Goal: Transaction & Acquisition: Purchase product/service

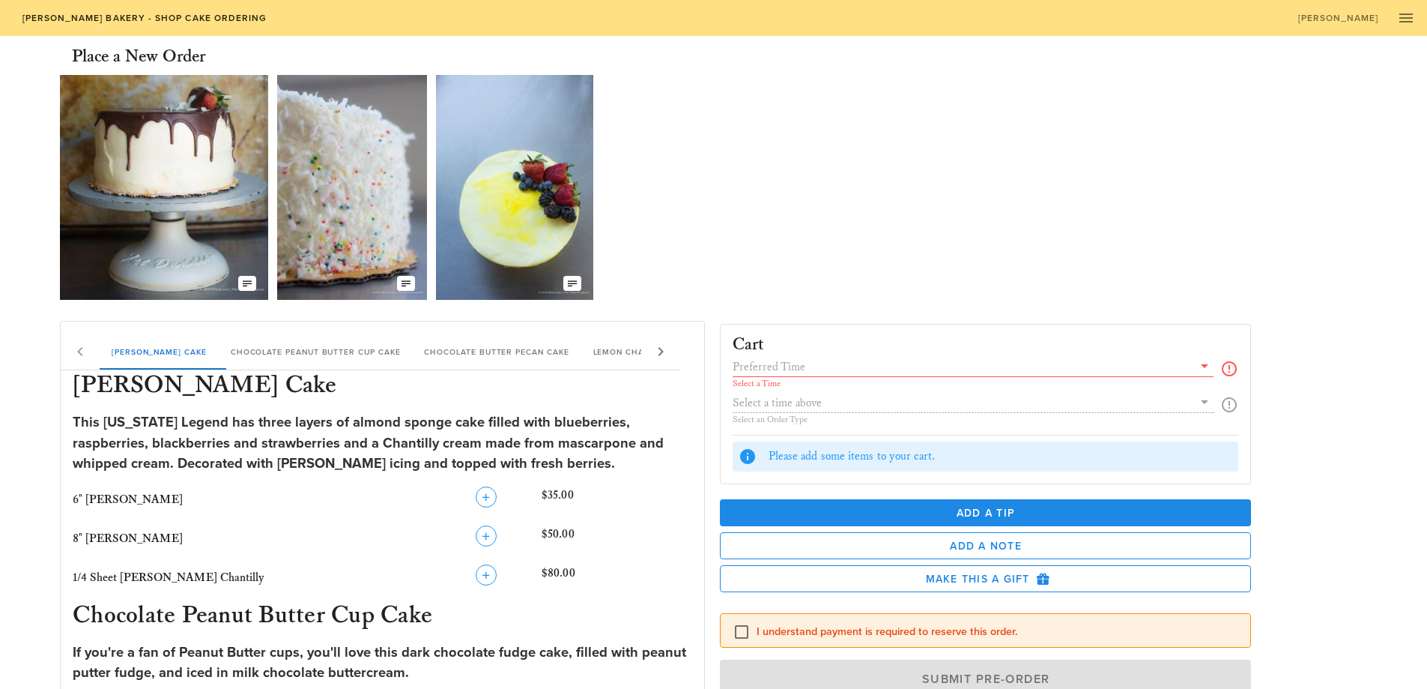
click at [837, 373] on input "text" at bounding box center [963, 366] width 461 height 19
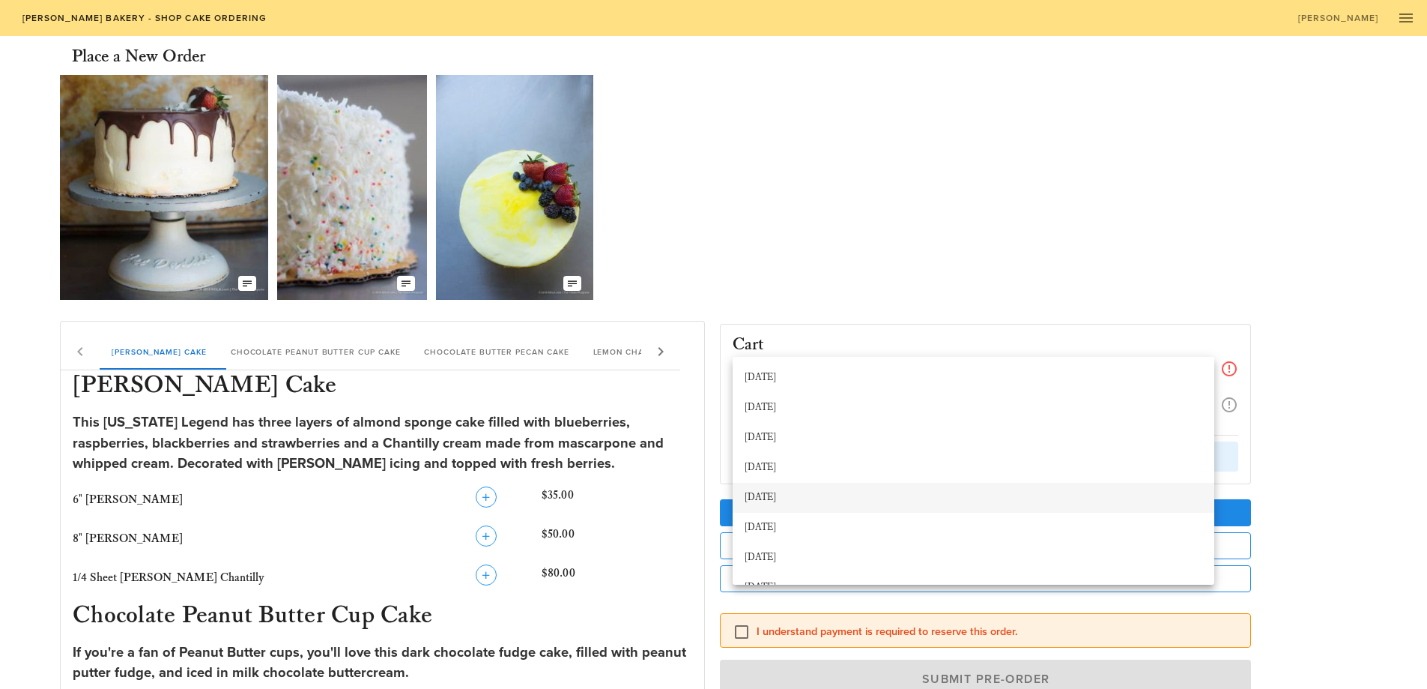
click at [843, 498] on div "[DATE]" at bounding box center [974, 497] width 458 height 12
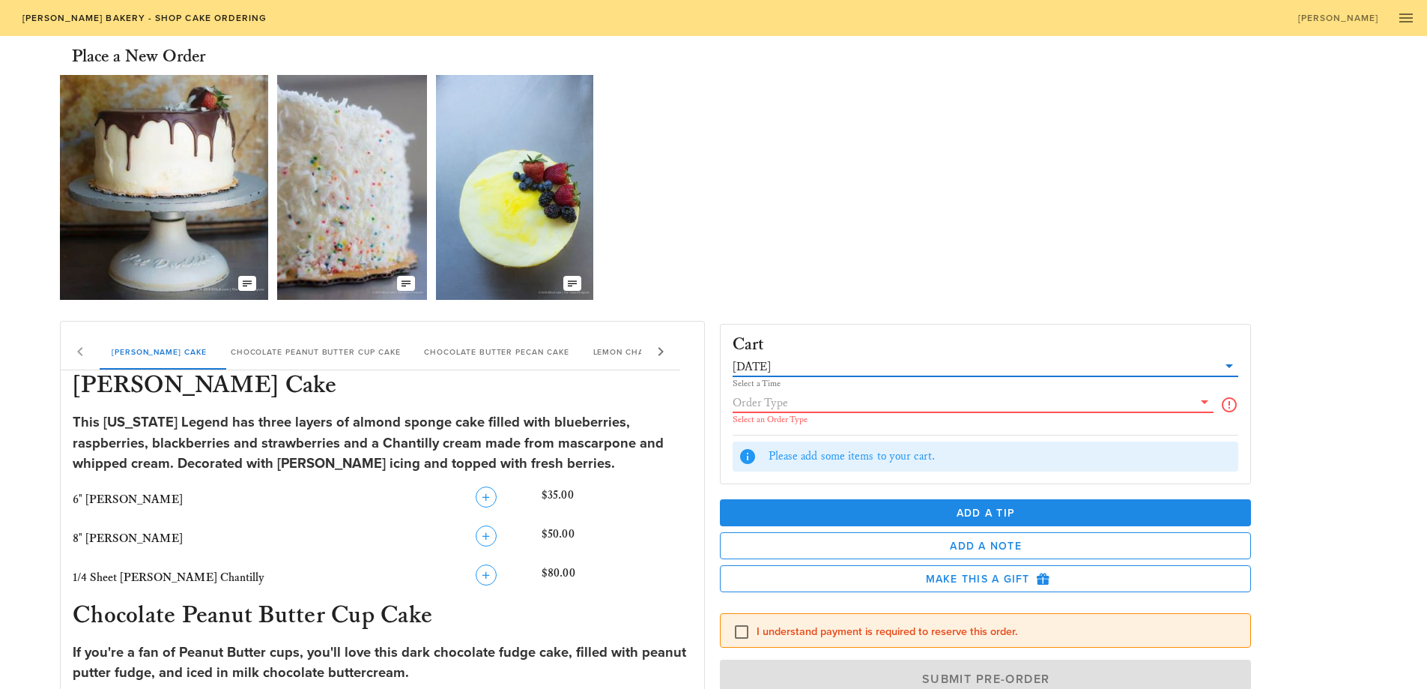
click at [830, 404] on input "text" at bounding box center [963, 402] width 461 height 19
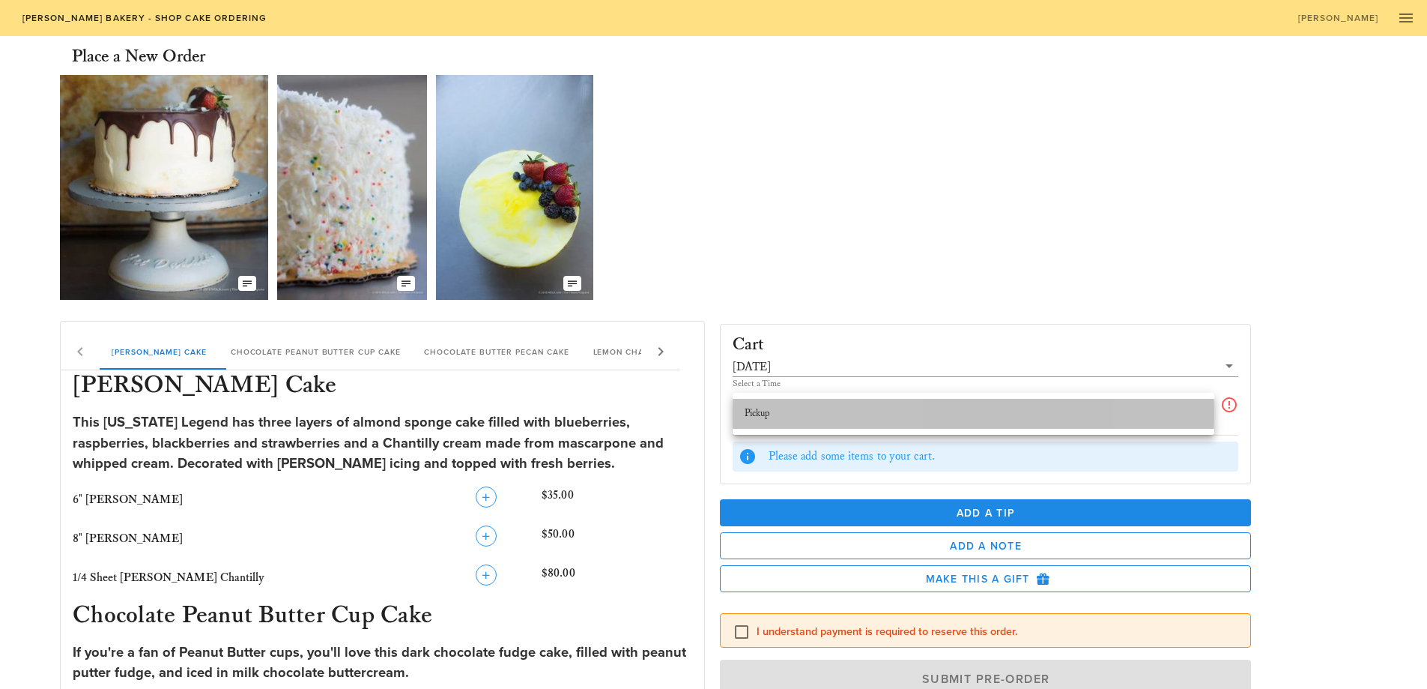
click at [831, 410] on div "Pickup" at bounding box center [974, 414] width 458 height 12
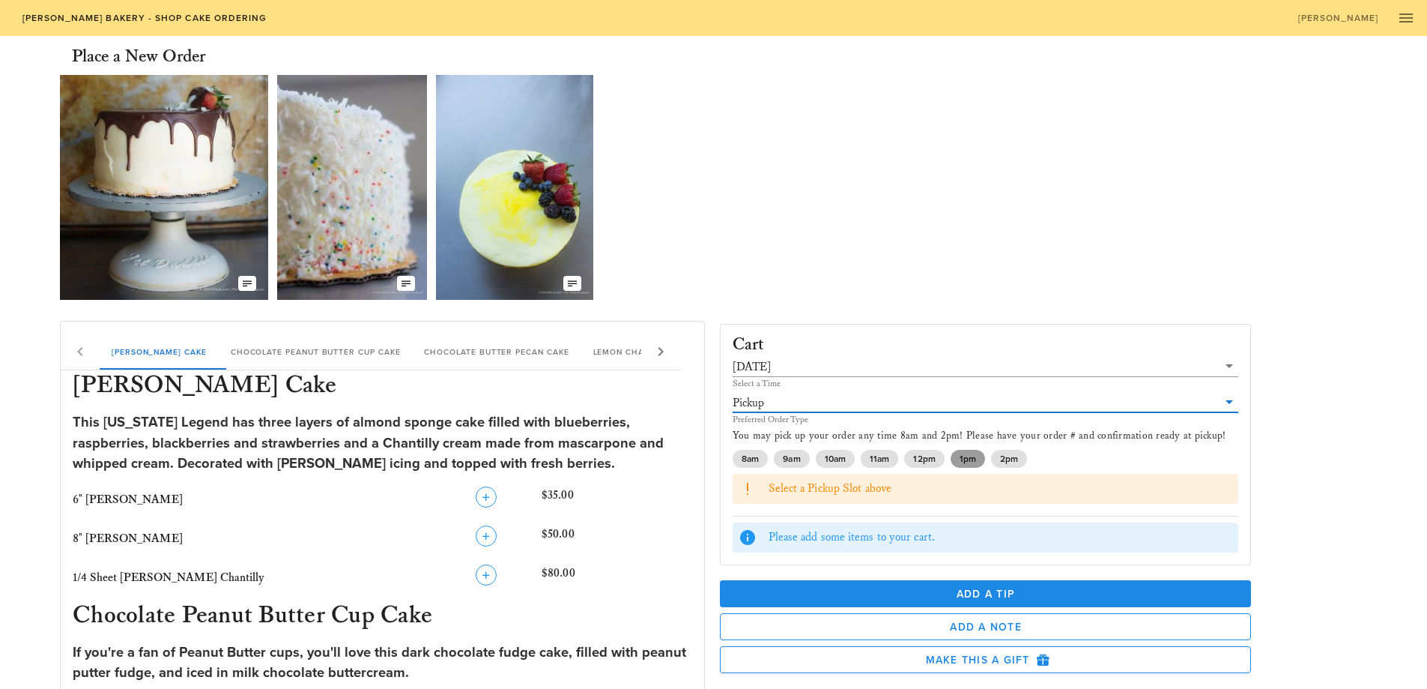
click at [957, 456] on span "1pm" at bounding box center [967, 459] width 34 height 18
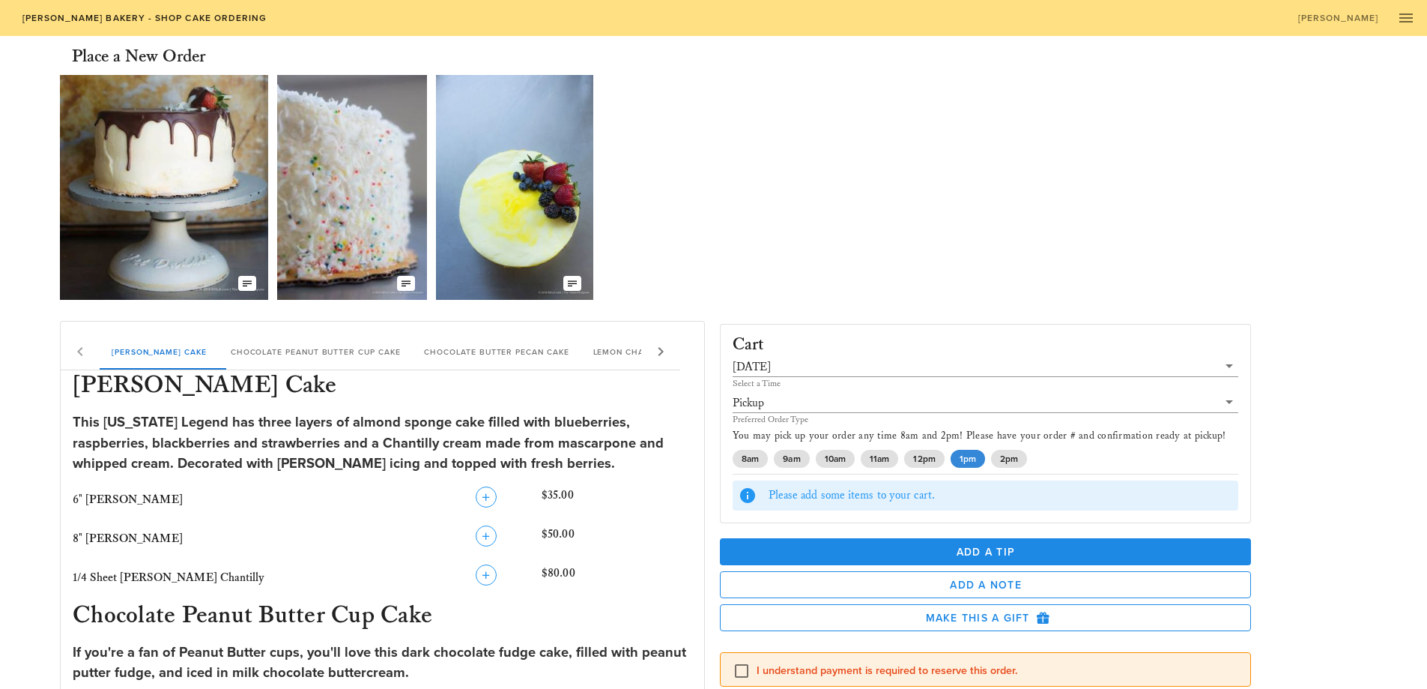
click at [653, 351] on icon at bounding box center [661, 351] width 18 height 18
click at [653, 351] on div "[PERSON_NAME] Chantilly Cake Chocolate Peanut Butter Cup Cake Chocolate Butter …" at bounding box center [371, 351] width 620 height 36
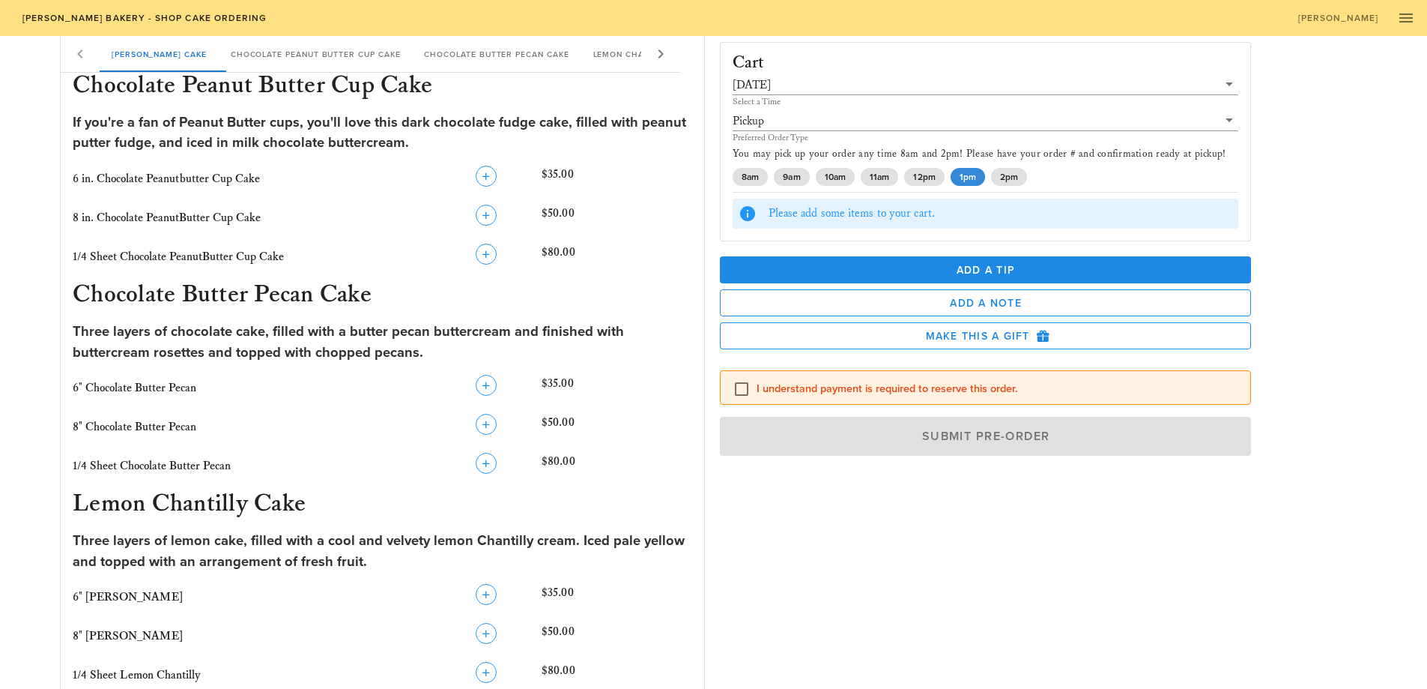
scroll to position [455, 0]
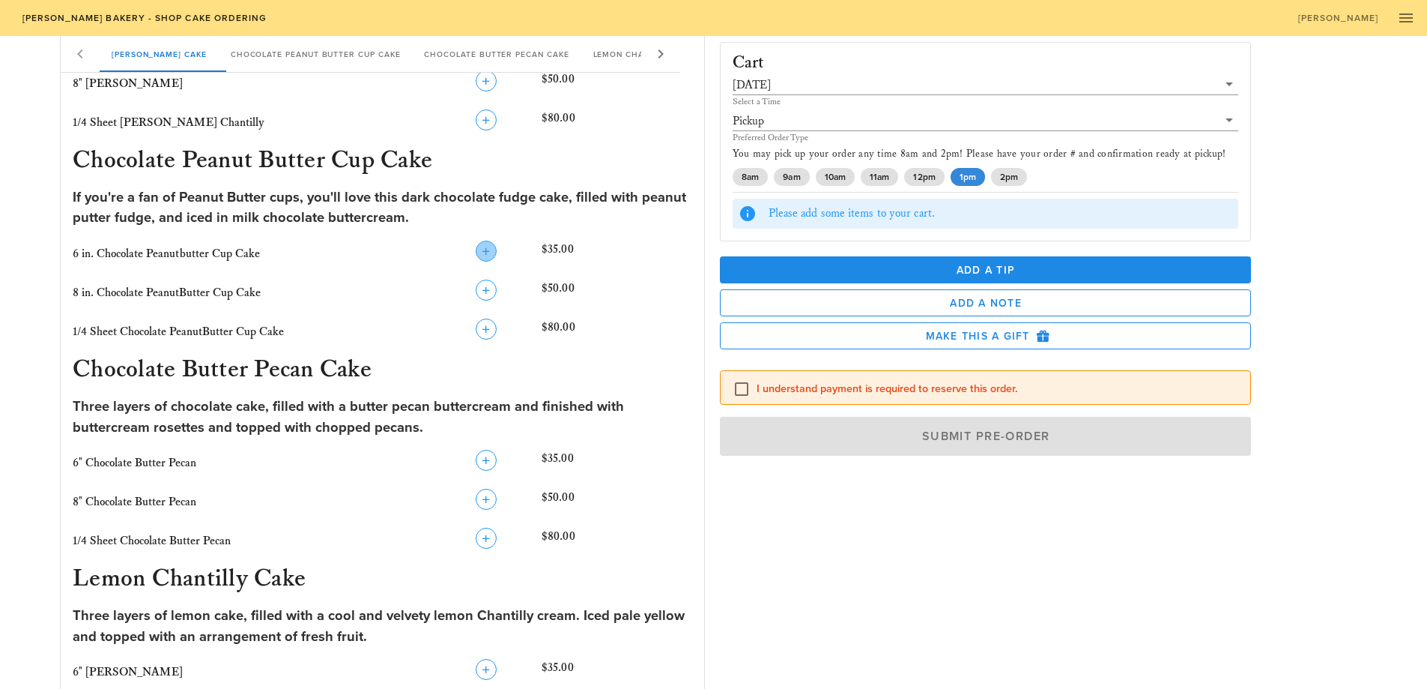
click at [488, 252] on icon "button" at bounding box center [486, 251] width 18 height 18
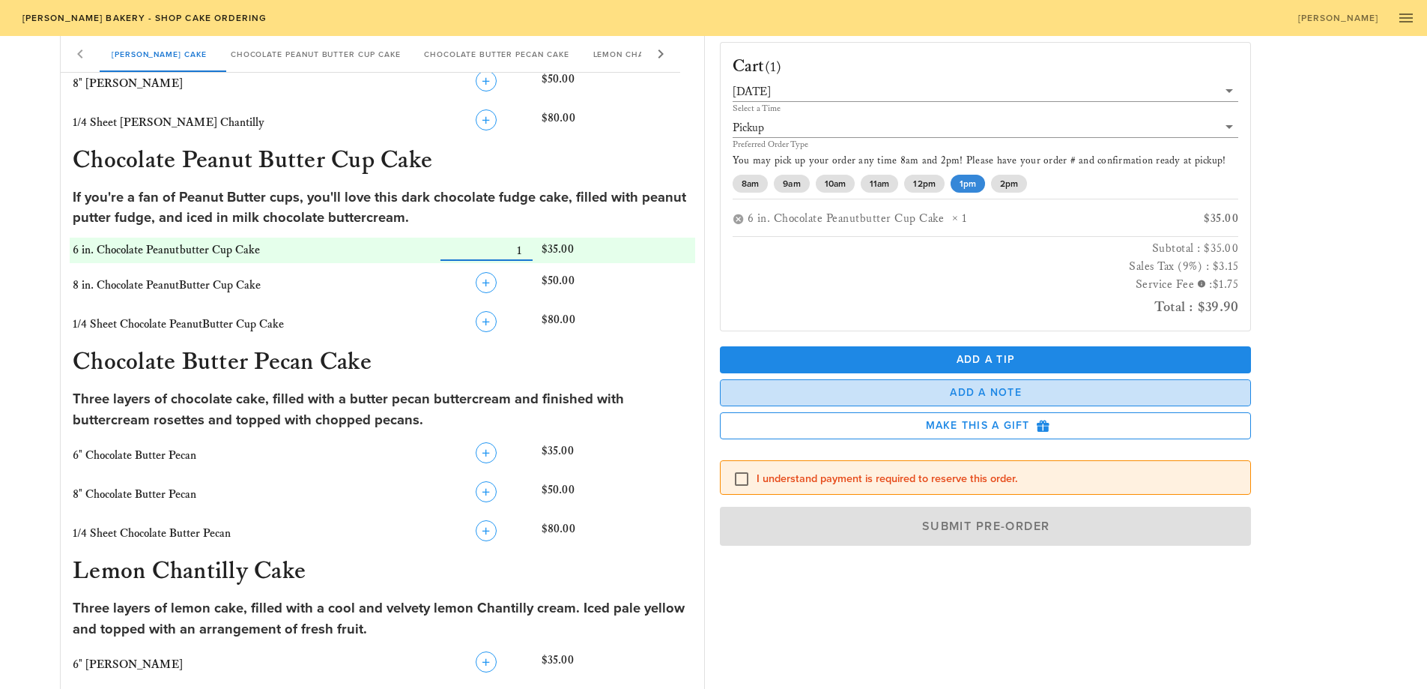
click at [981, 390] on span "Add a Note" at bounding box center [986, 392] width 506 height 13
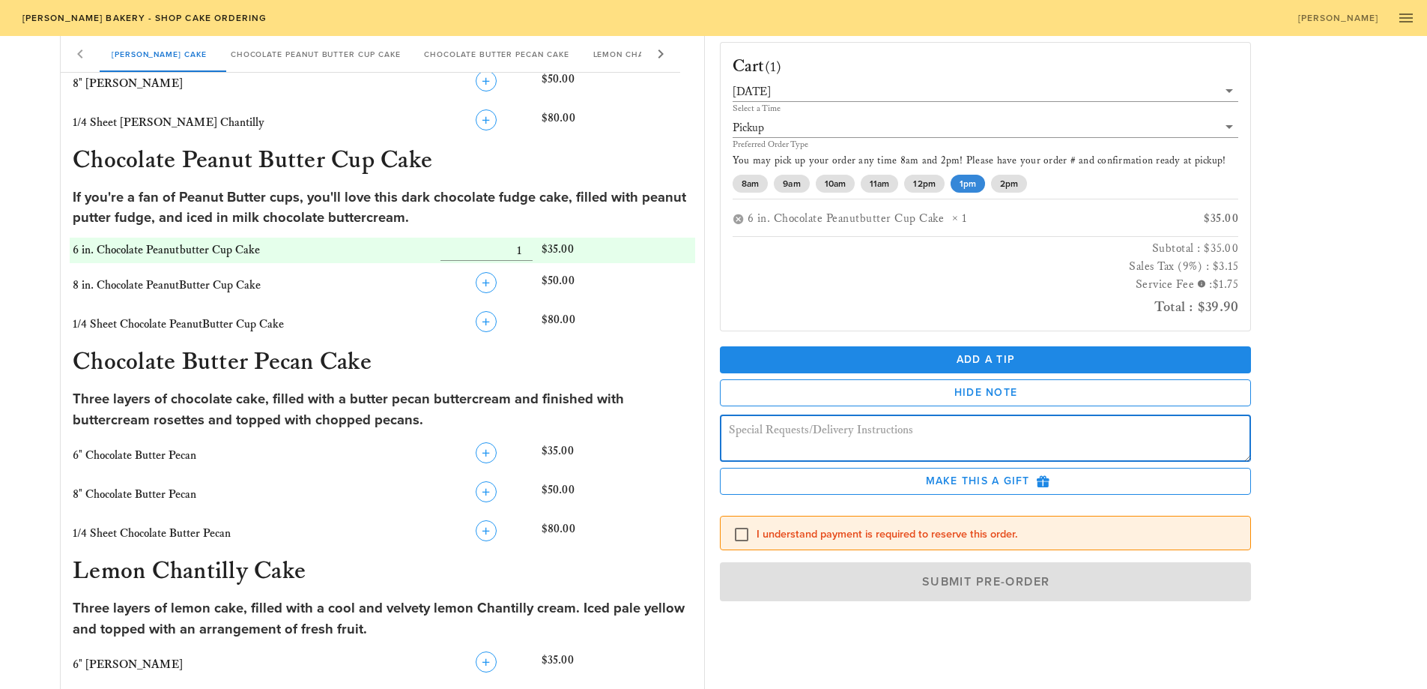
click at [984, 431] on textarea at bounding box center [990, 441] width 523 height 42
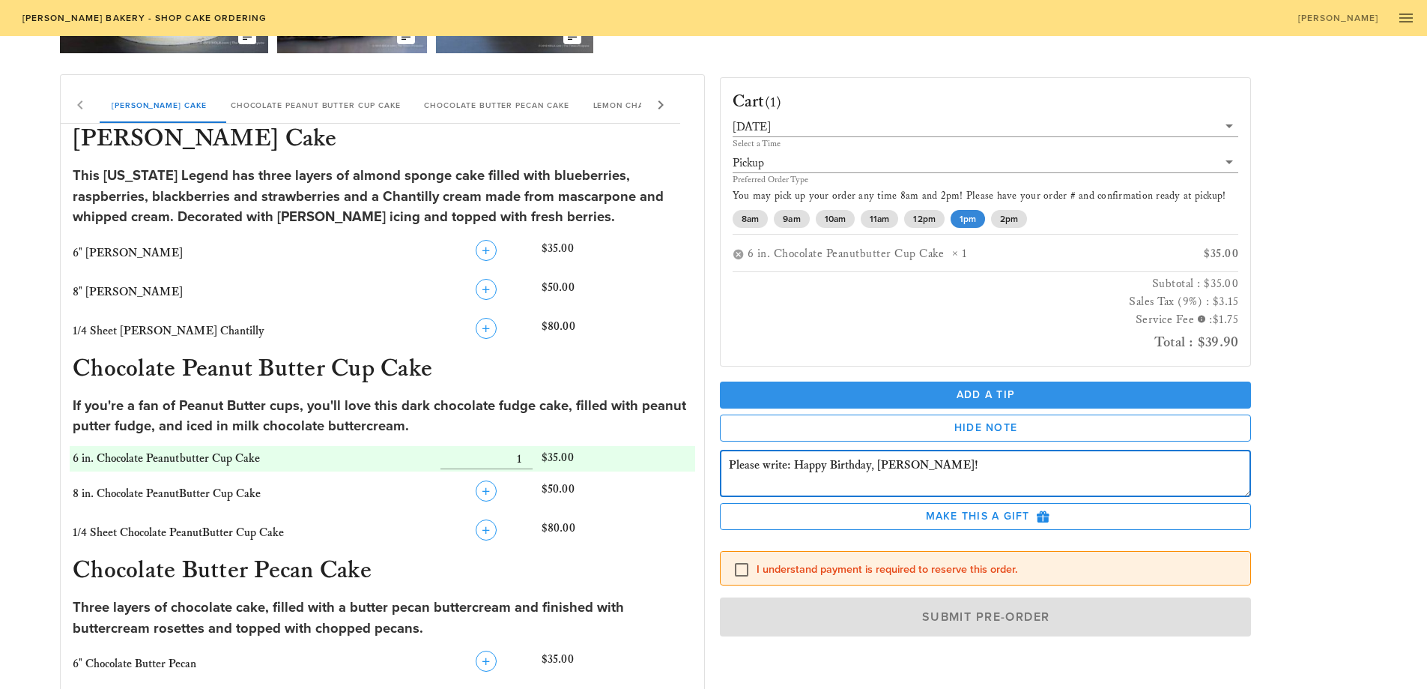
scroll to position [305, 0]
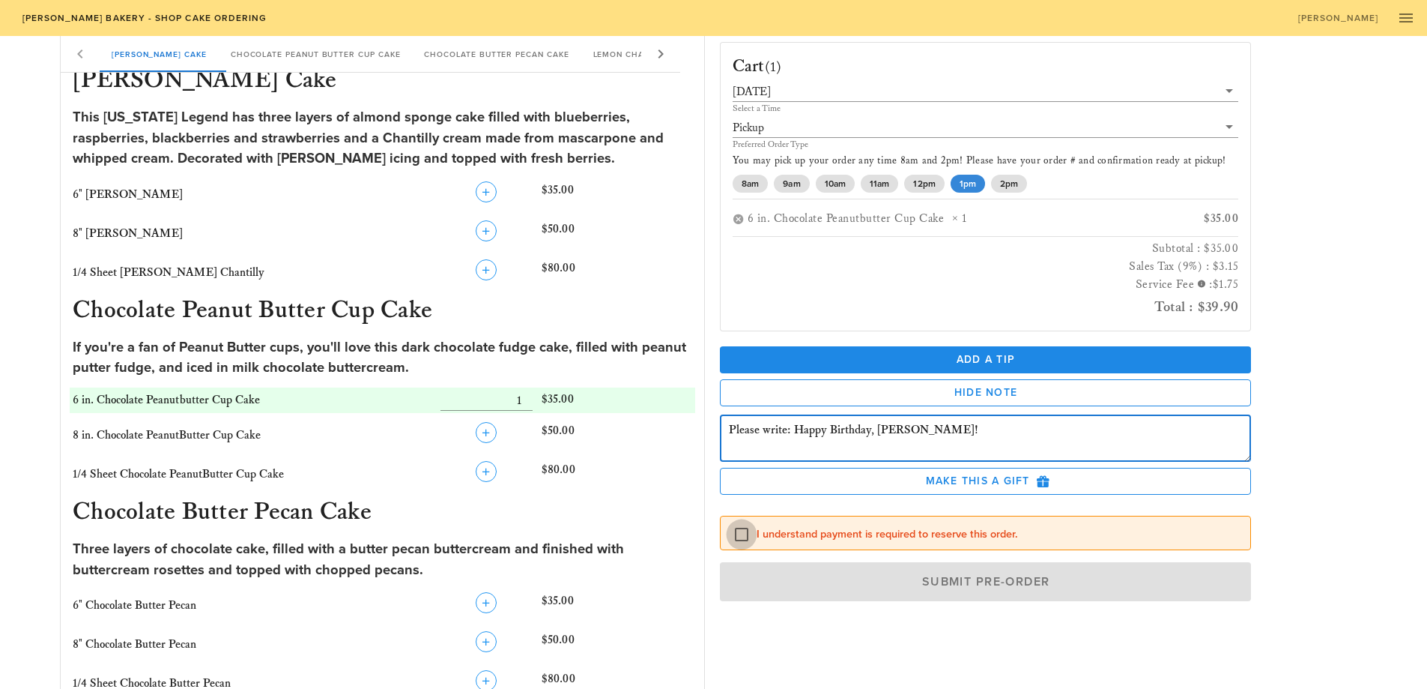
type textarea "Please write: Happy Birthday, [PERSON_NAME]!"
click at [733, 535] on div at bounding box center [741, 533] width 25 height 25
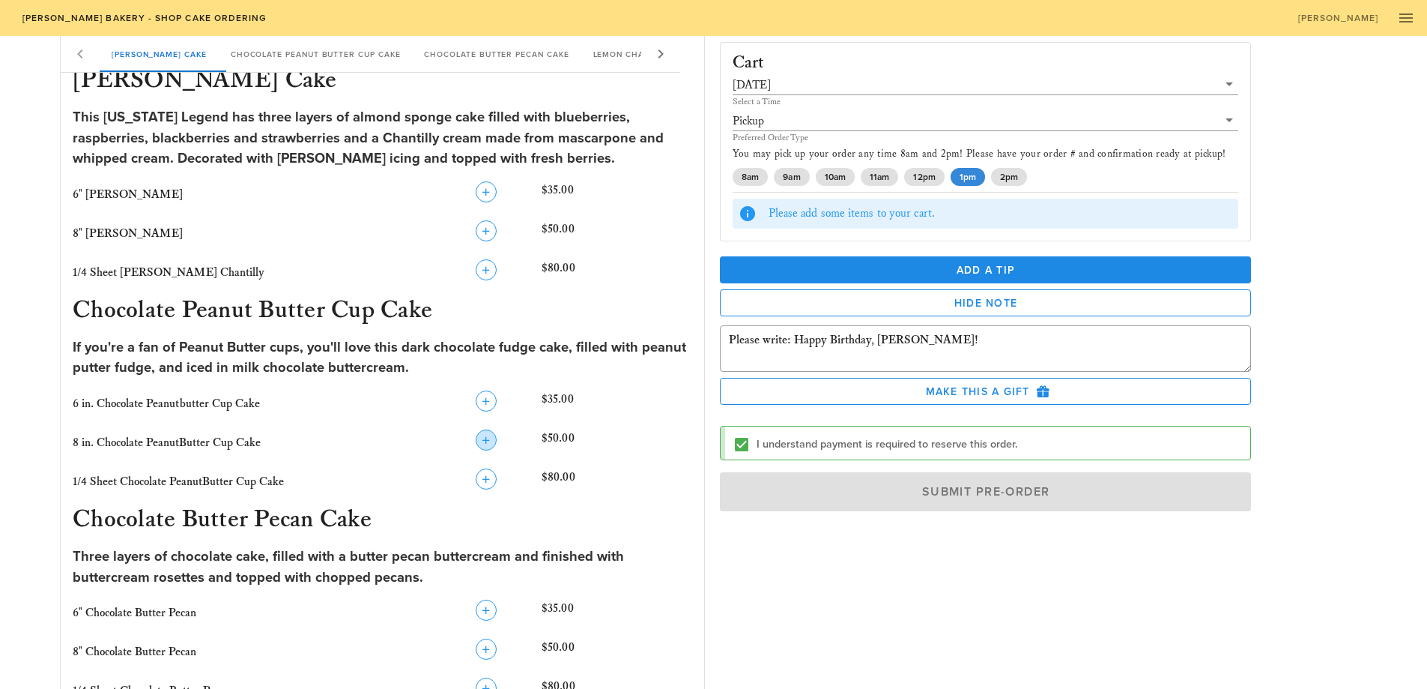
click at [484, 436] on icon "button" at bounding box center [486, 440] width 18 height 18
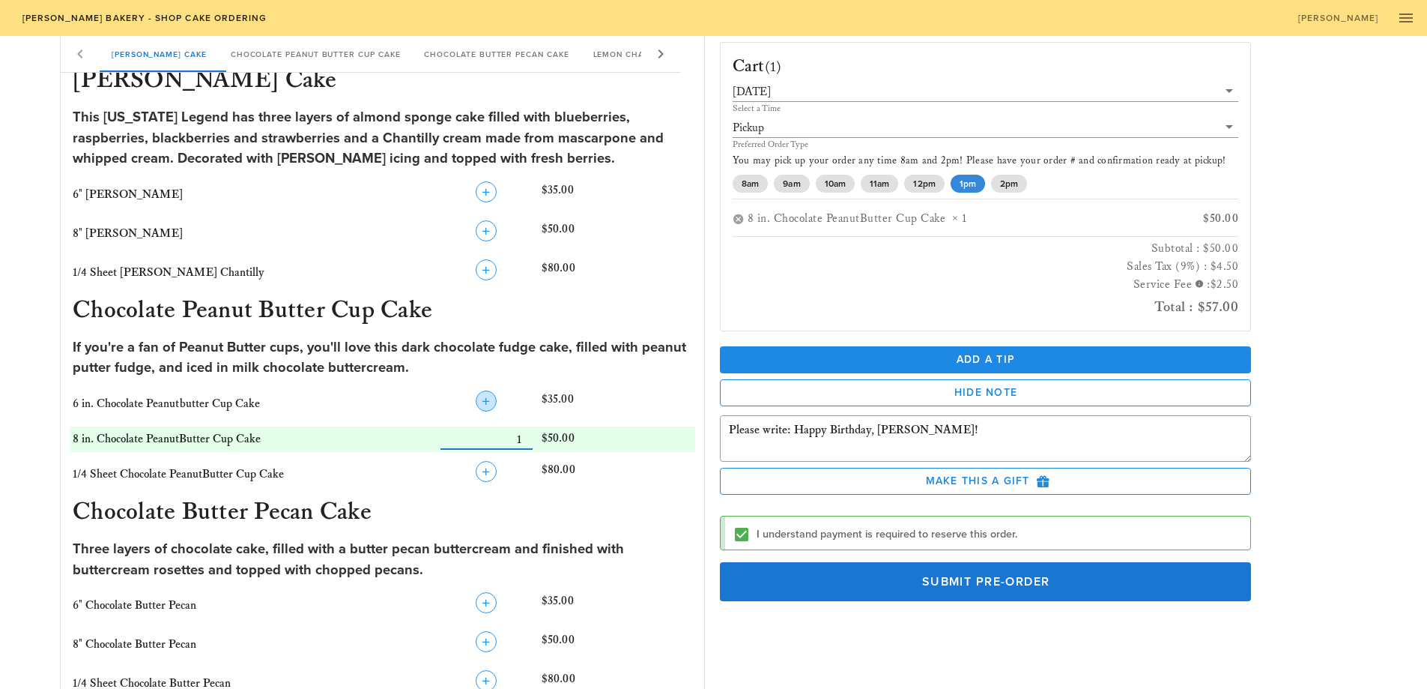
click at [485, 405] on icon "button" at bounding box center [486, 401] width 18 height 18
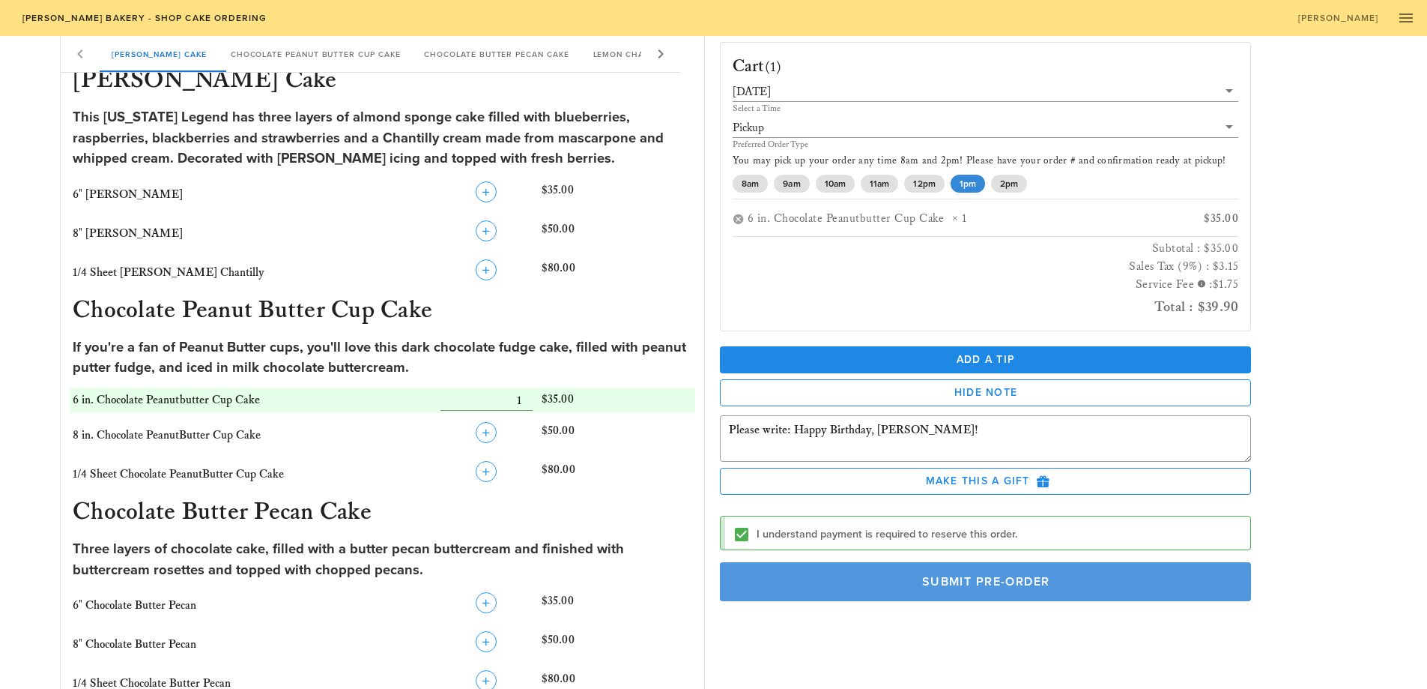
click at [977, 588] on span "Submit Pre-Order" at bounding box center [985, 581] width 497 height 15
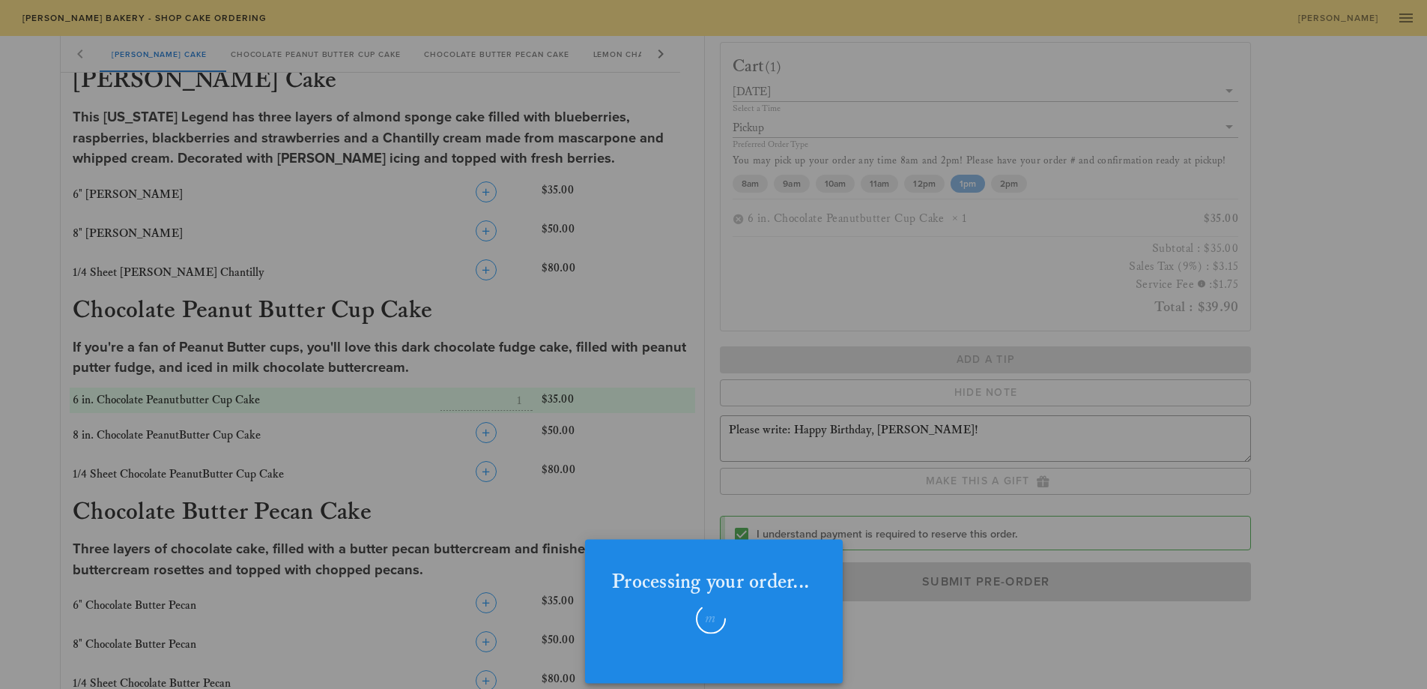
checkbox input "false"
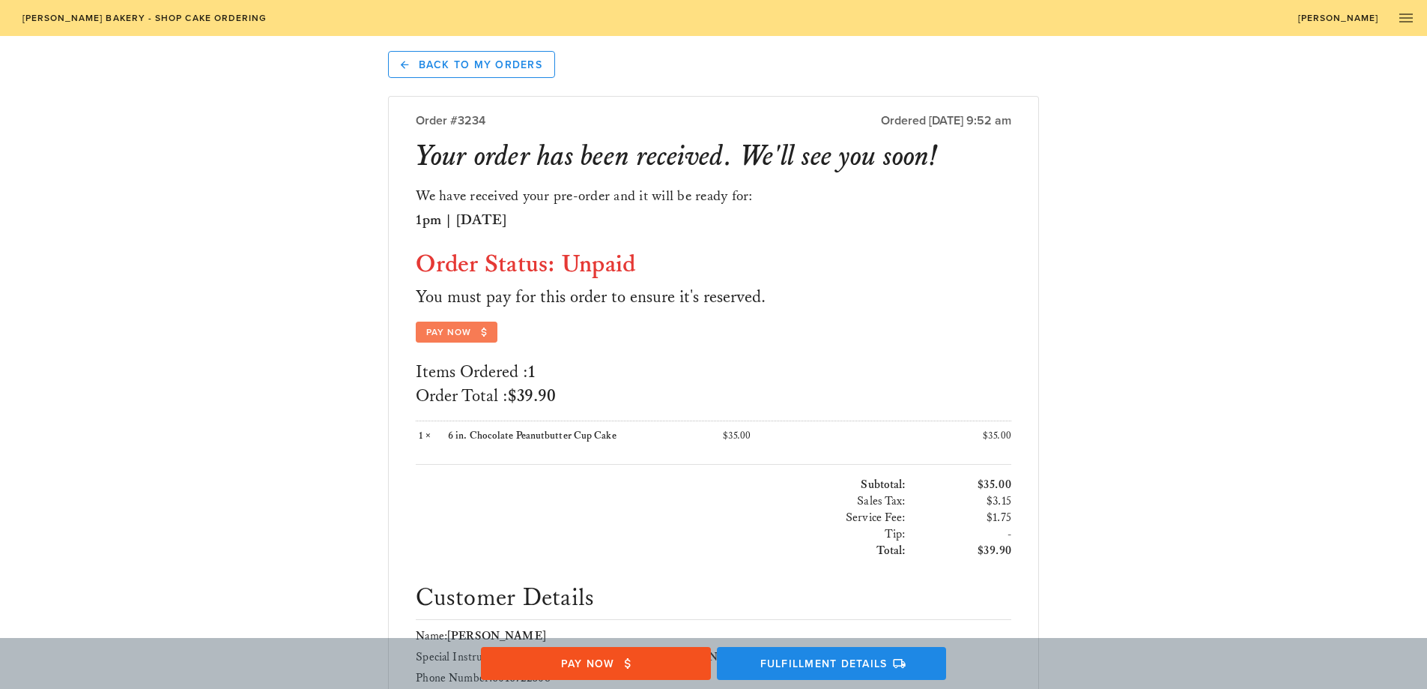
click at [476, 331] on span "Pay Now" at bounding box center [457, 331] width 63 height 13
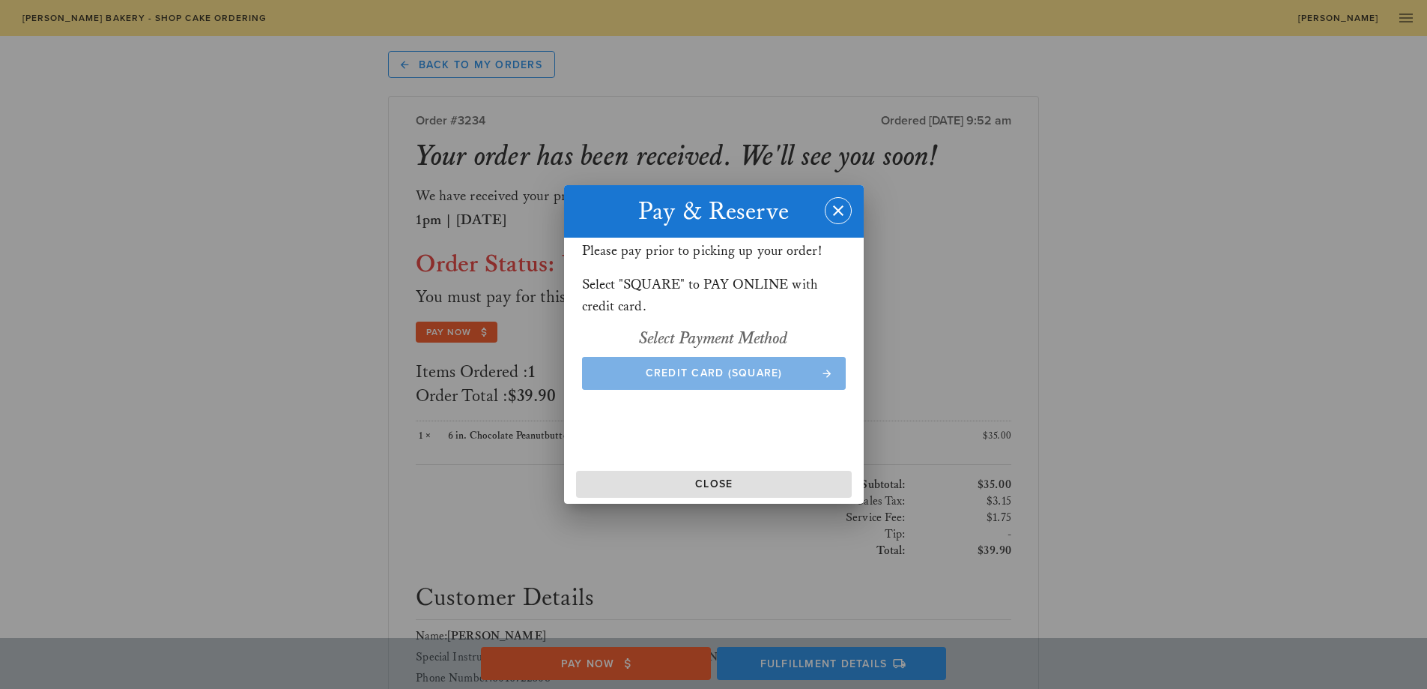
click at [670, 373] on span "Credit Card (Square)" at bounding box center [713, 372] width 234 height 13
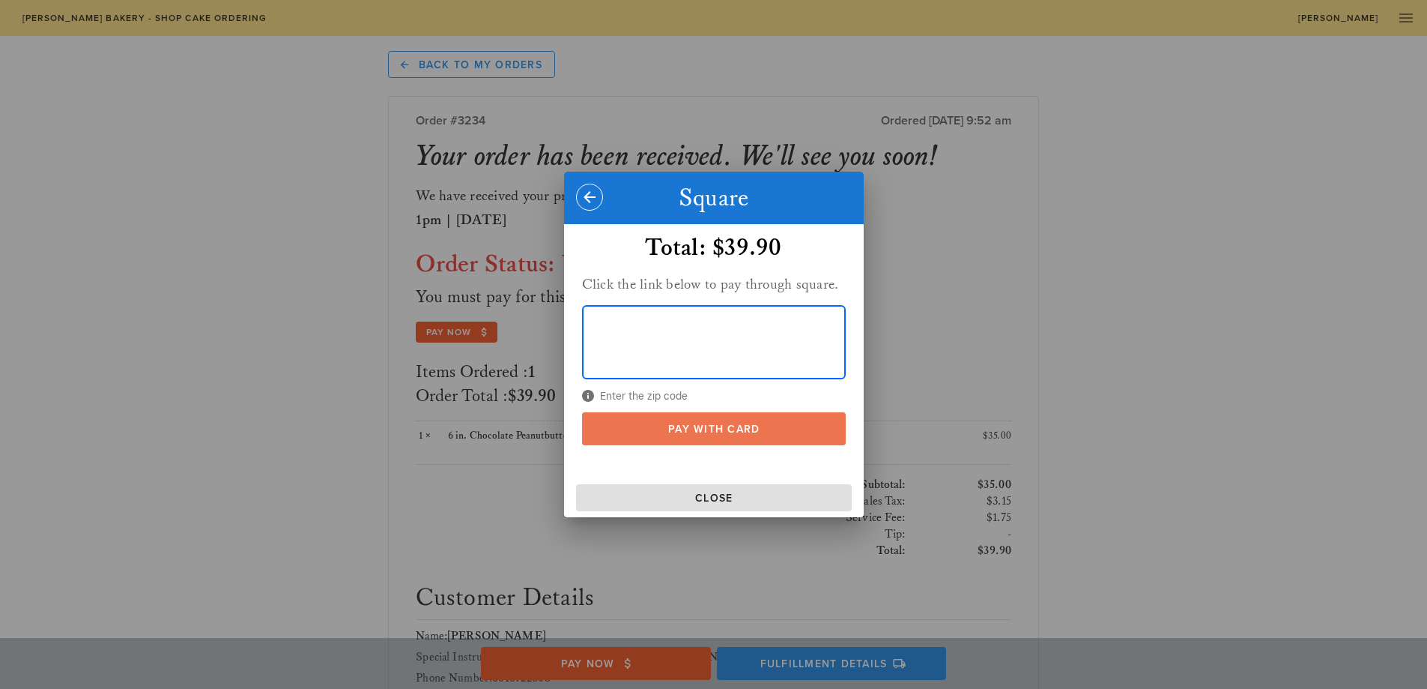
click at [711, 436] on button "Pay With Card" at bounding box center [714, 428] width 264 height 33
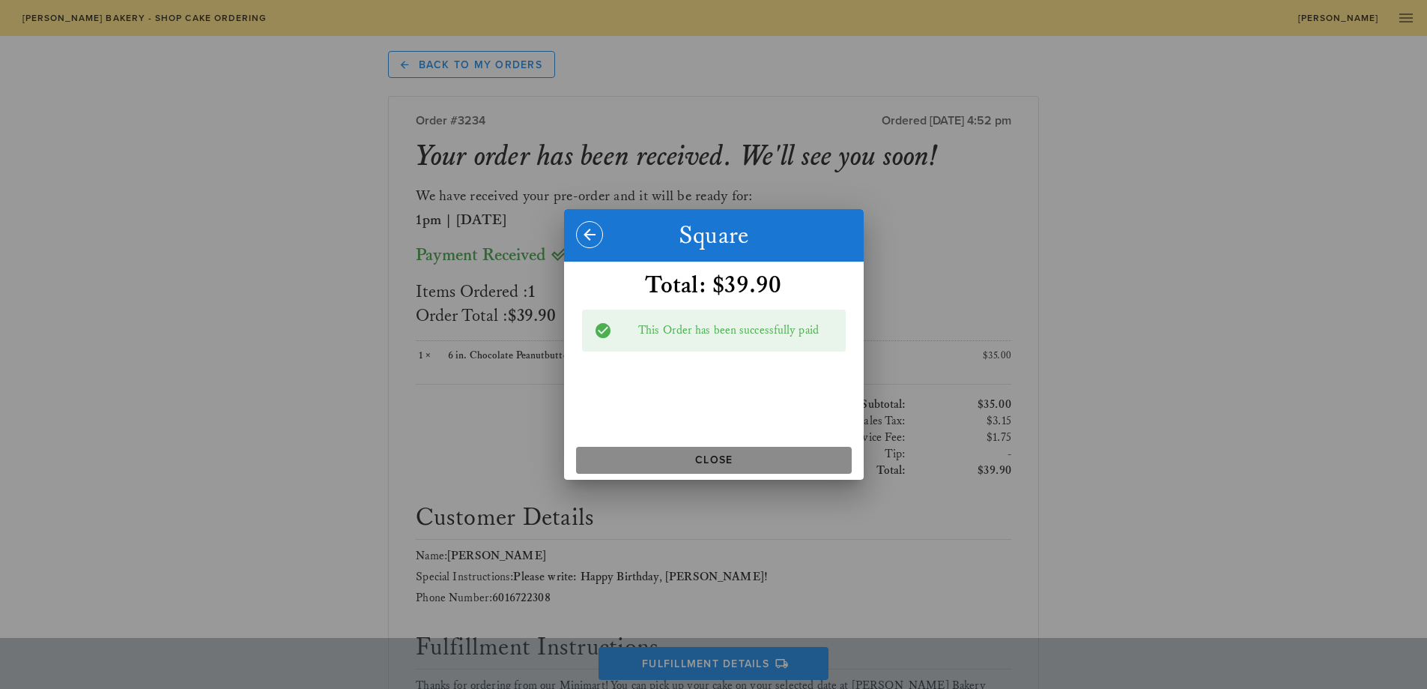
click at [742, 465] on span "Close" at bounding box center [714, 459] width 264 height 13
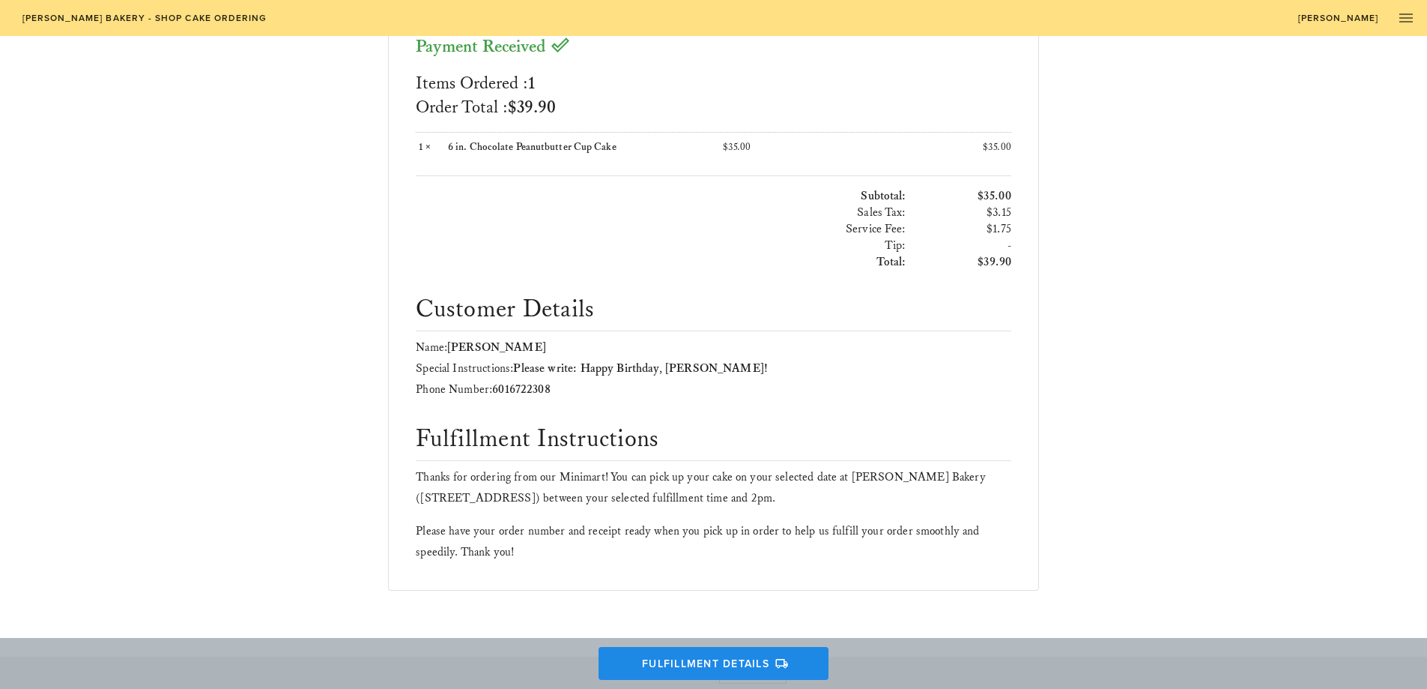
scroll to position [209, 0]
click at [772, 667] on span "Fulfillment Details" at bounding box center [714, 662] width 201 height 13
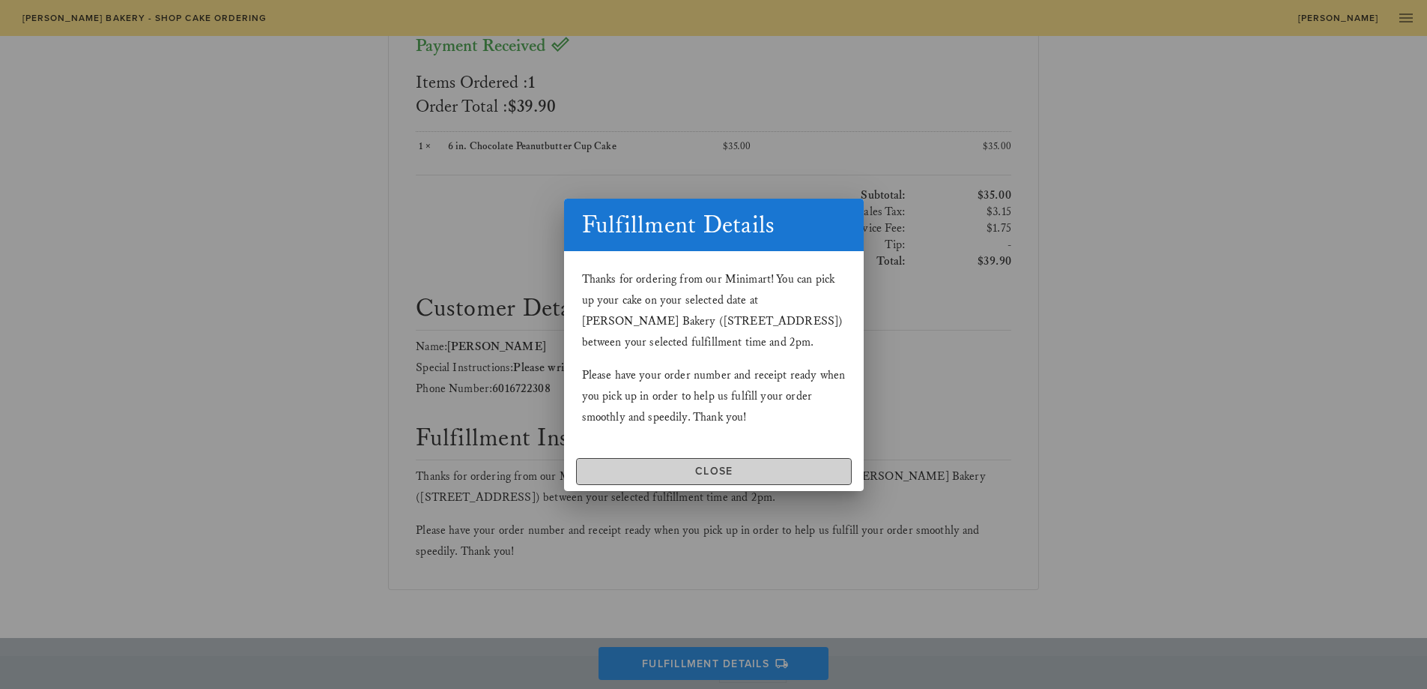
click at [766, 470] on span "Close" at bounding box center [714, 470] width 262 height 13
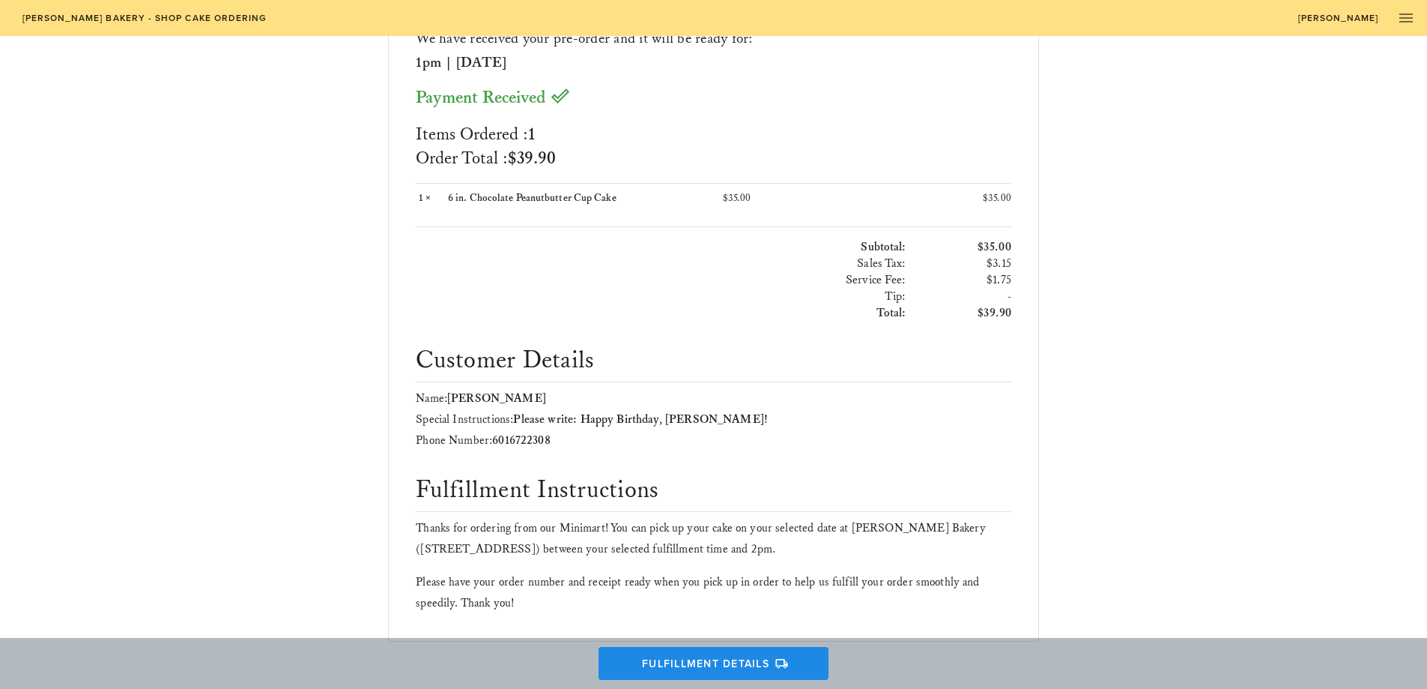
scroll to position [134, 0]
